Goal: Information Seeking & Learning: Learn about a topic

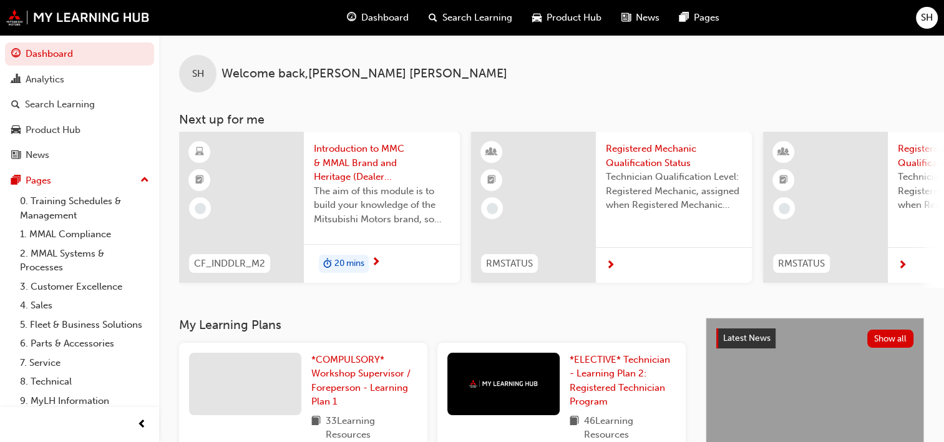
click at [642, 149] on span "Registered Mechanic Qualification Status" at bounding box center [674, 156] width 136 height 28
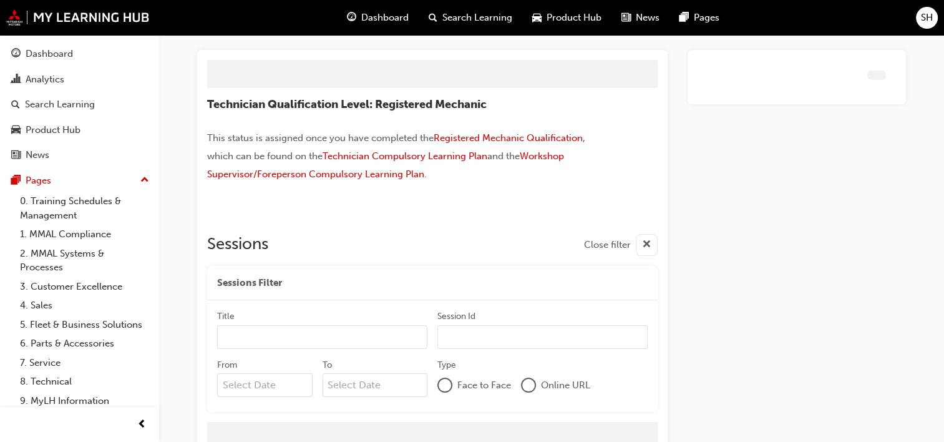
scroll to position [114, 0]
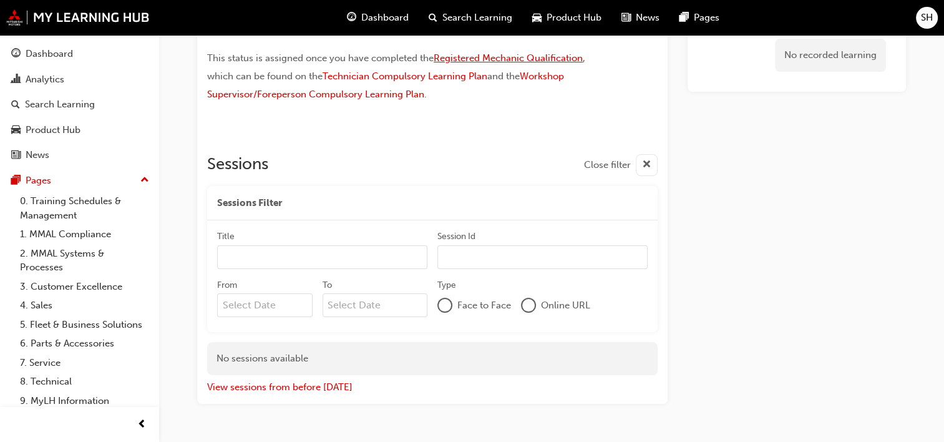
click at [516, 59] on span "Registered Mechanic Qualification" at bounding box center [508, 57] width 149 height 11
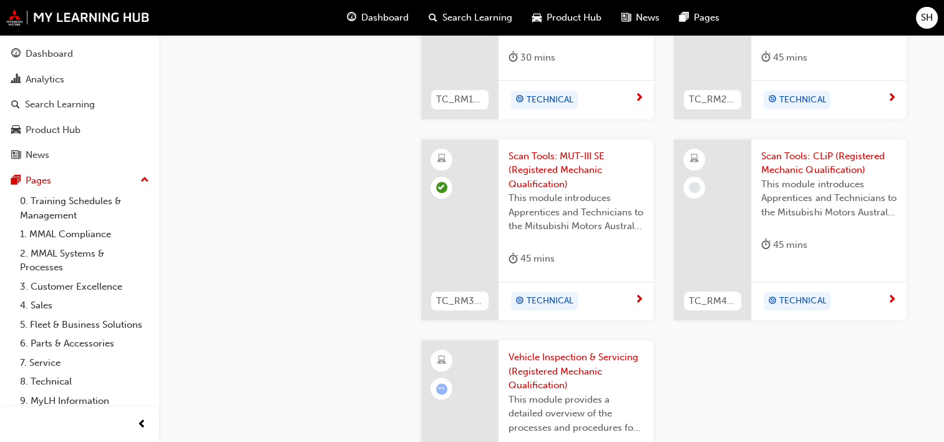
scroll to position [1123, 0]
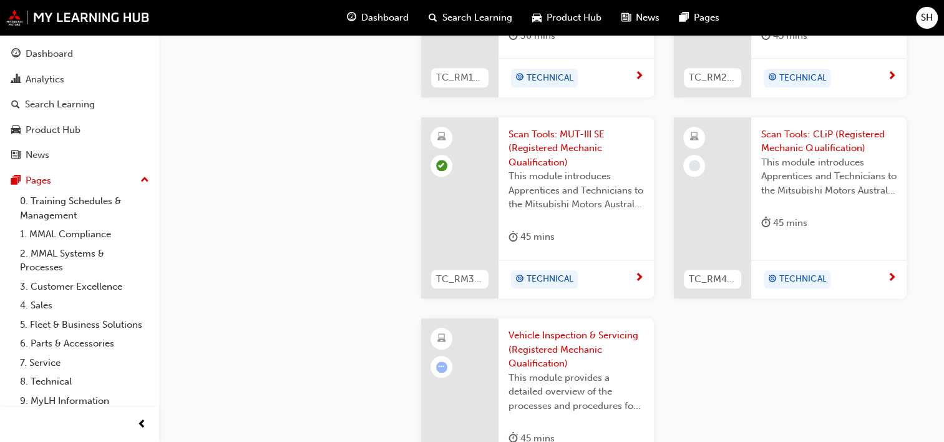
click at [795, 134] on span "Scan Tools: CLiP (Registered Mechanic Qualification)" at bounding box center [828, 141] width 135 height 28
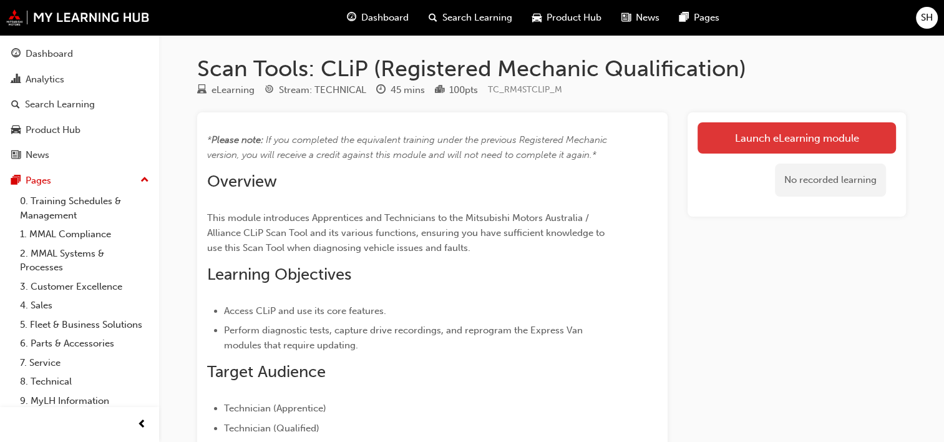
click at [746, 140] on link "Launch eLearning module" at bounding box center [797, 137] width 198 height 31
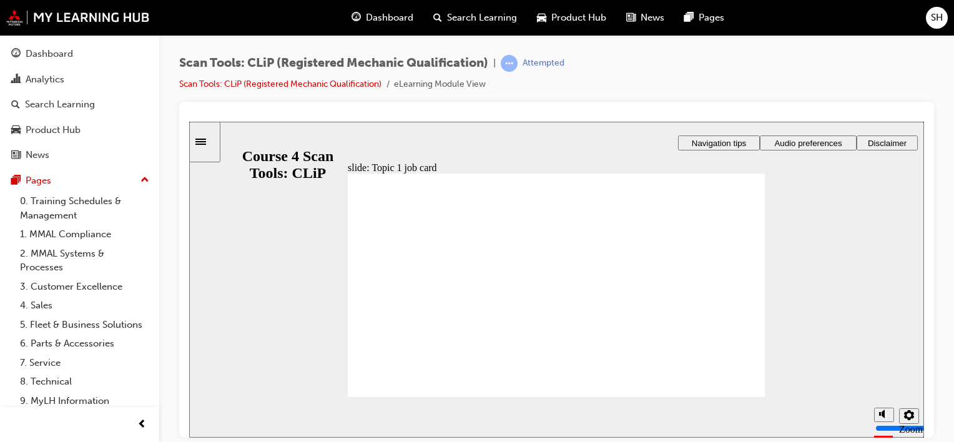
checkbox input "true"
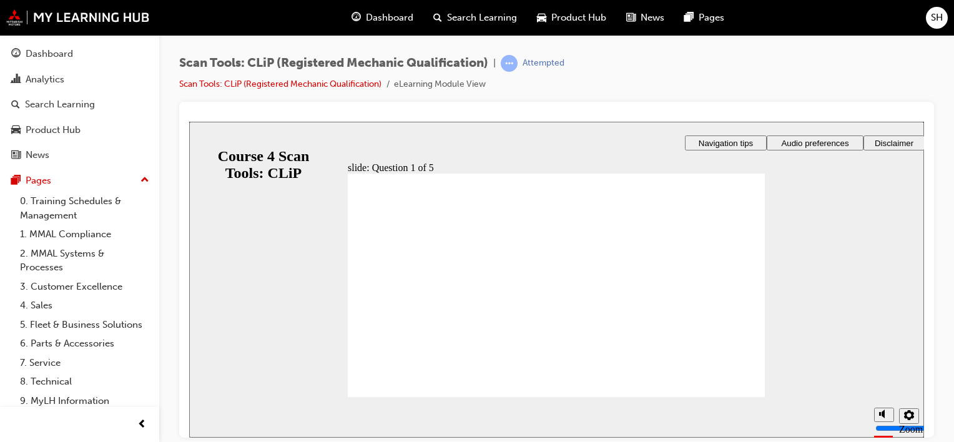
checkbox input "true"
radio input "true"
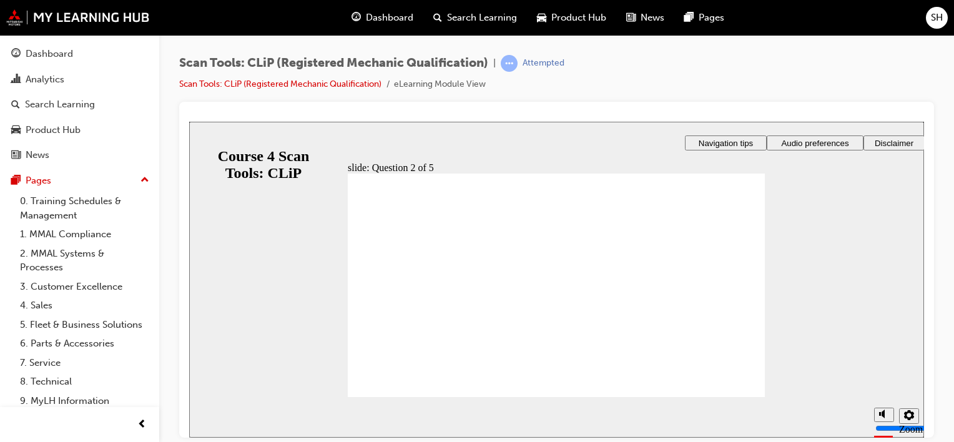
radio input "true"
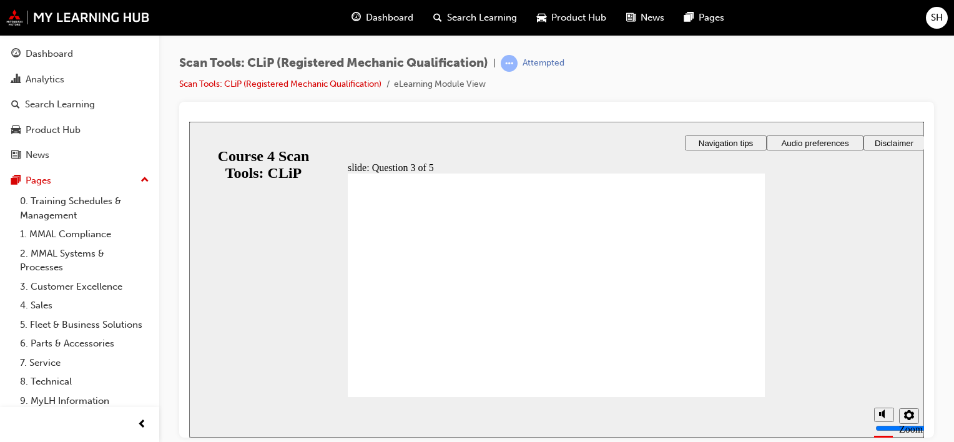
radio input "true"
drag, startPoint x: 542, startPoint y: 341, endPoint x: 596, endPoint y: 343, distance: 54.3
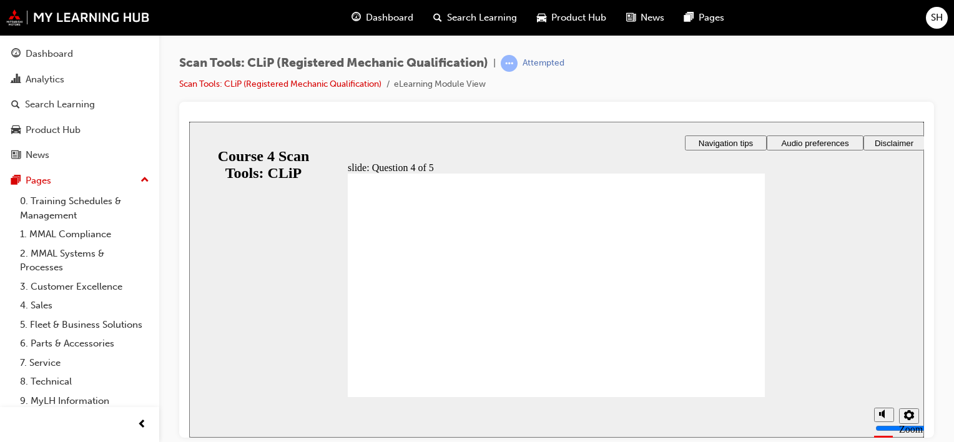
radio input "true"
